Goal: Find specific page/section: Find specific page/section

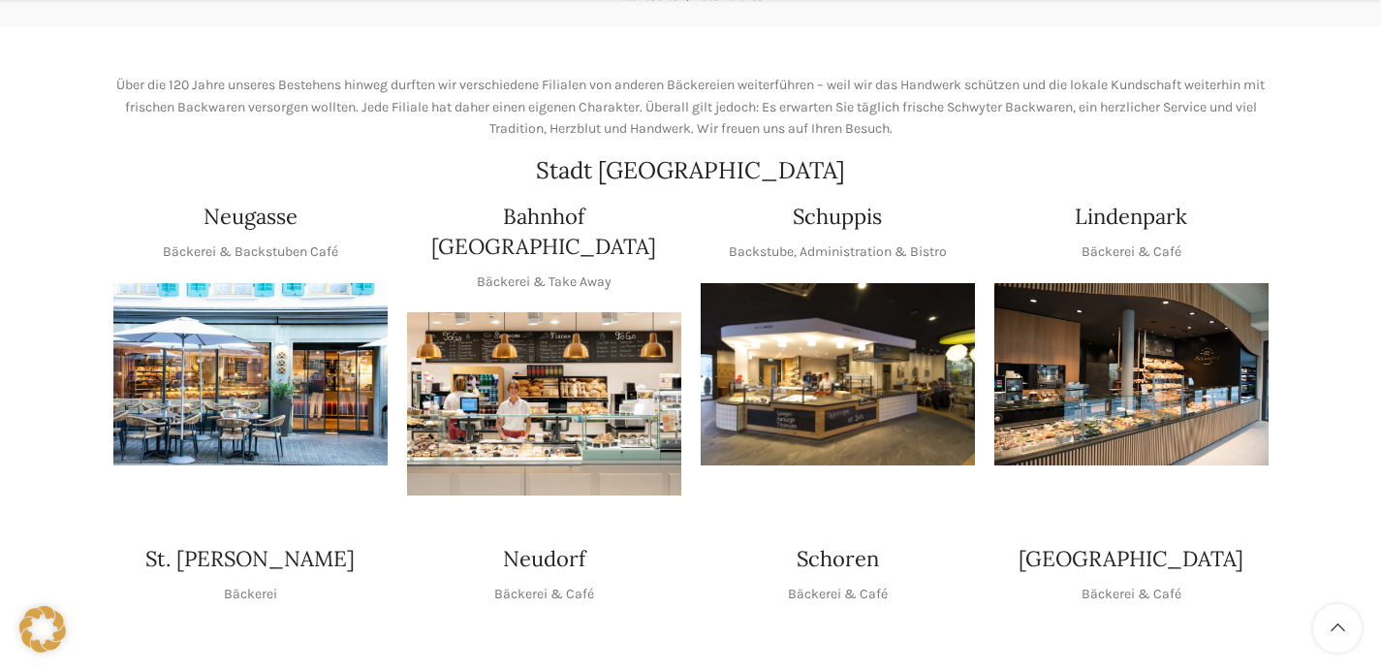
scroll to position [384, 0]
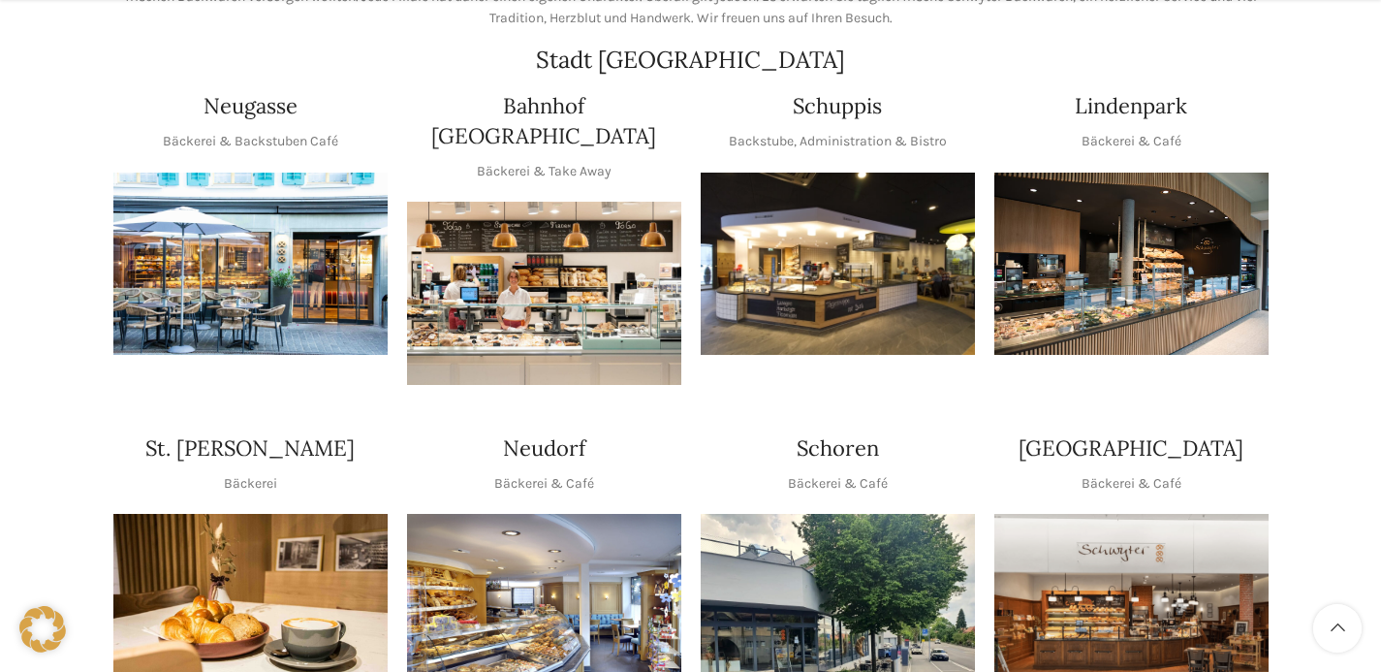
click at [818, 298] on img "1 / 1" at bounding box center [838, 263] width 274 height 183
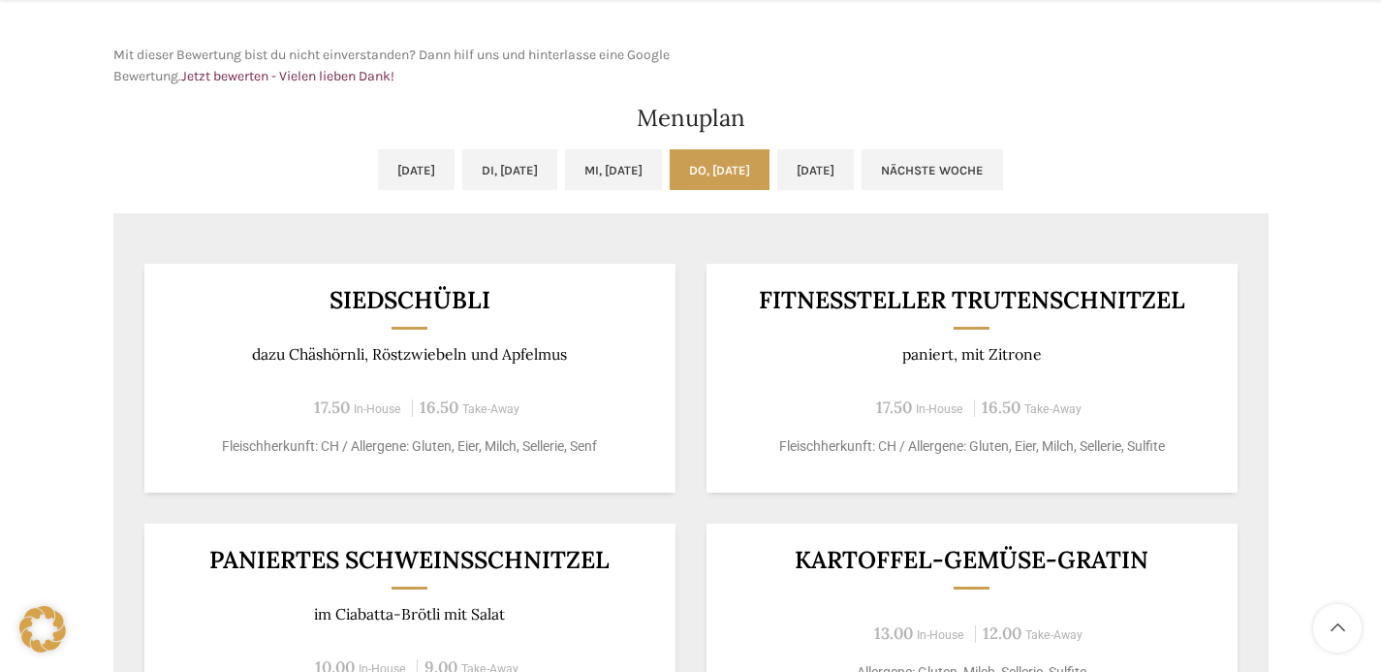
scroll to position [907, 0]
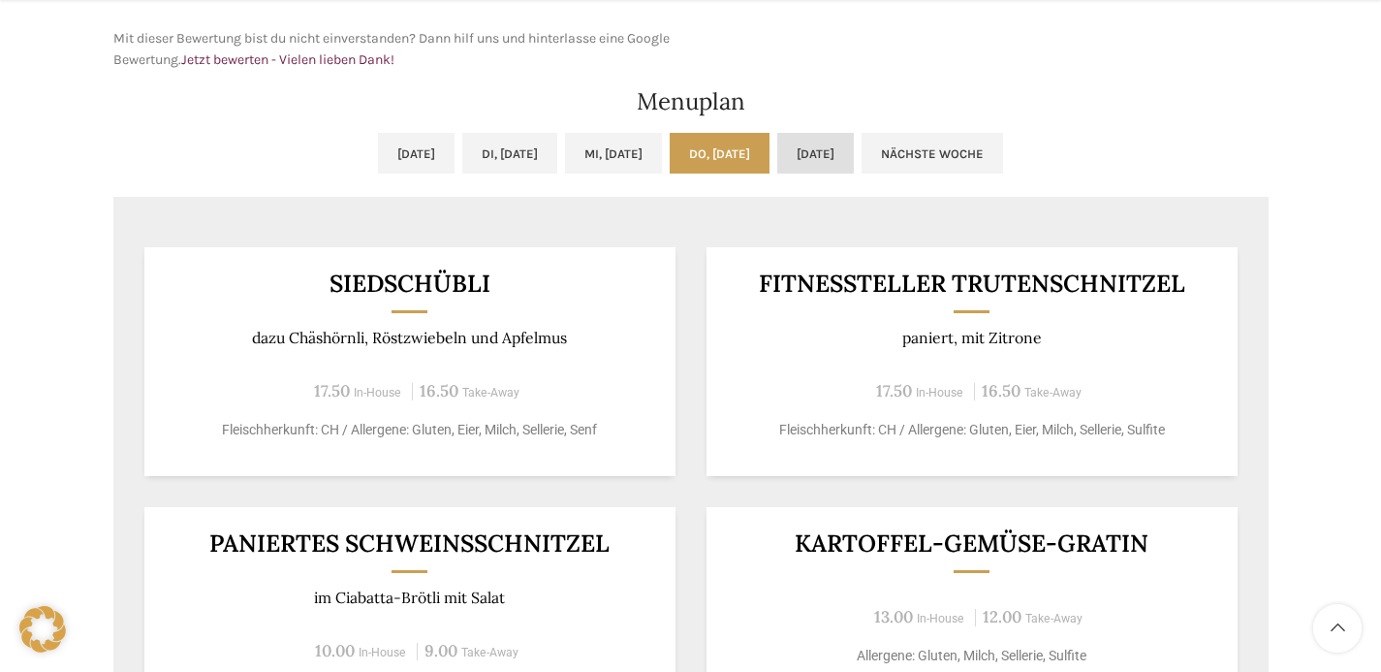
click at [854, 163] on link "[DATE]" at bounding box center [815, 153] width 77 height 41
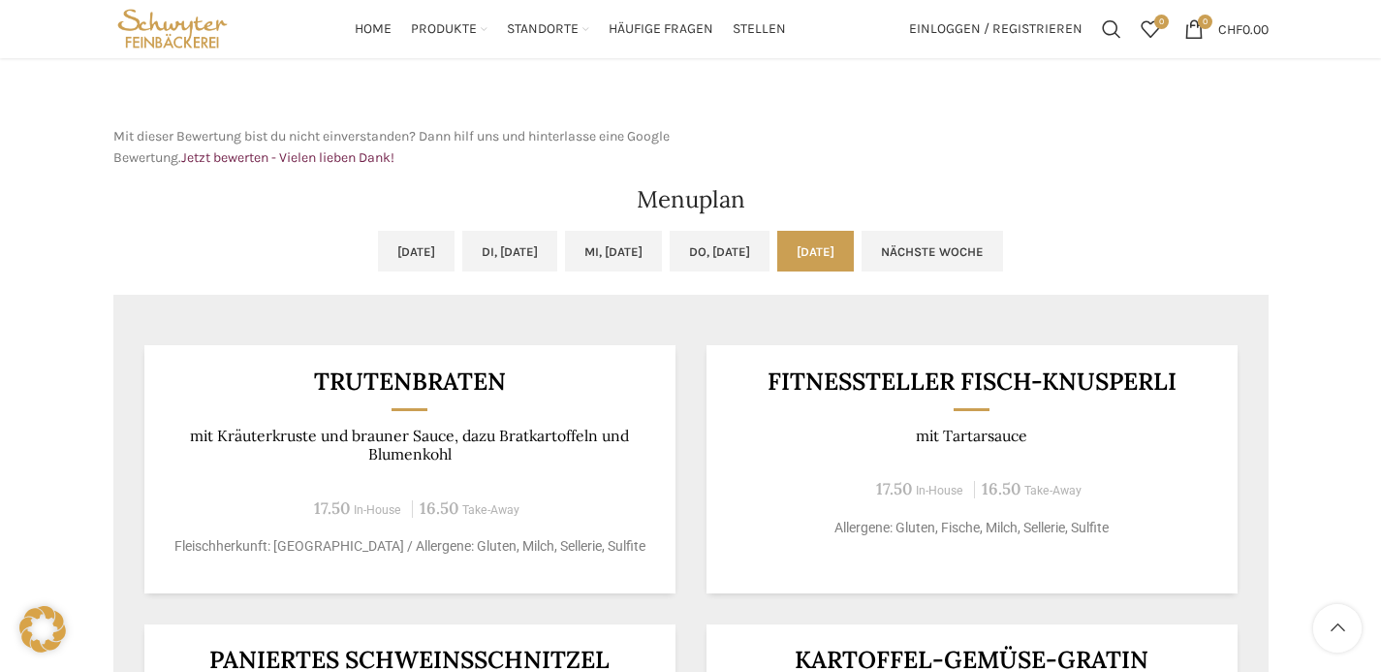
scroll to position [705, 0]
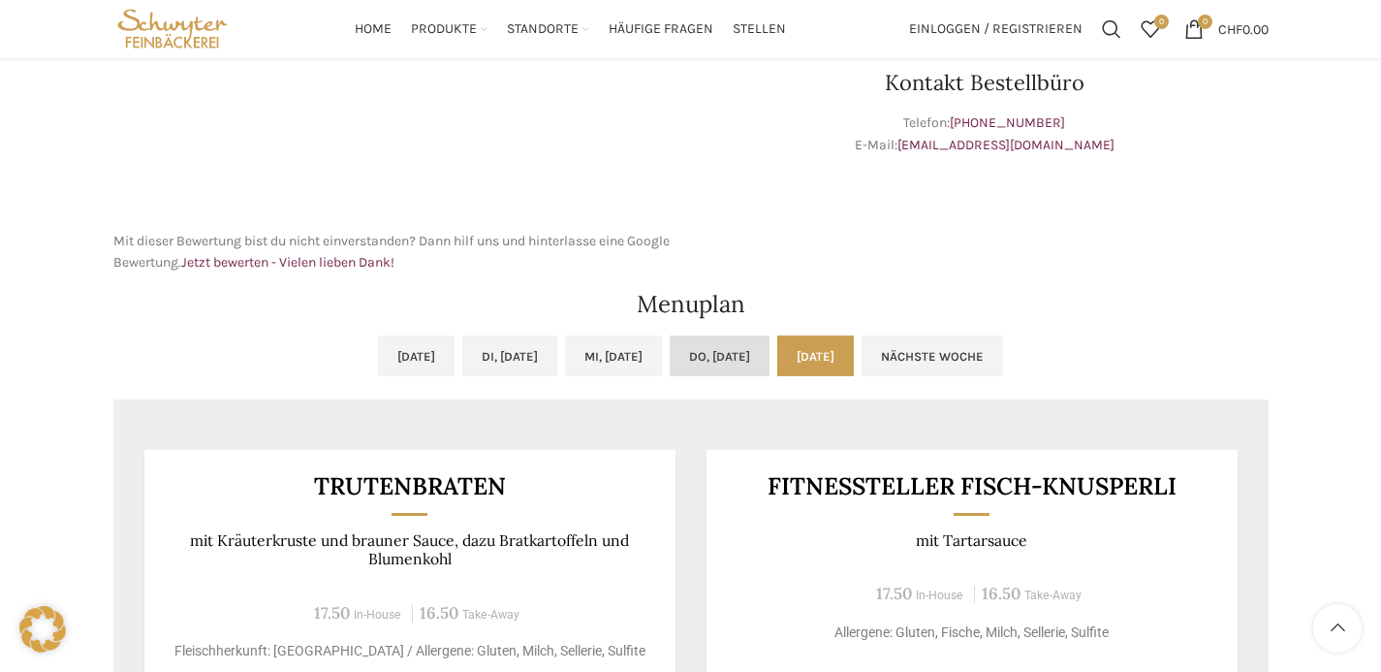
click at [725, 347] on link "Do, [DATE]" at bounding box center [720, 355] width 100 height 41
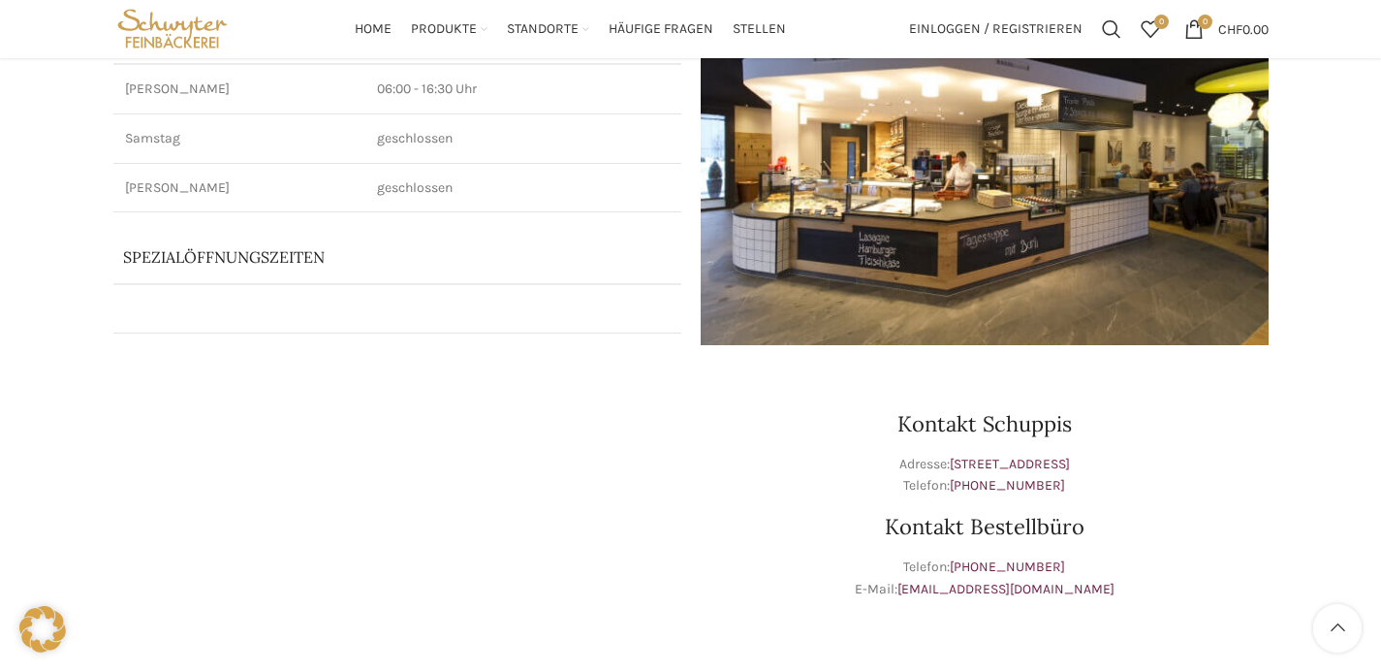
scroll to position [0, 0]
